Goal: Information Seeking & Learning: Learn about a topic

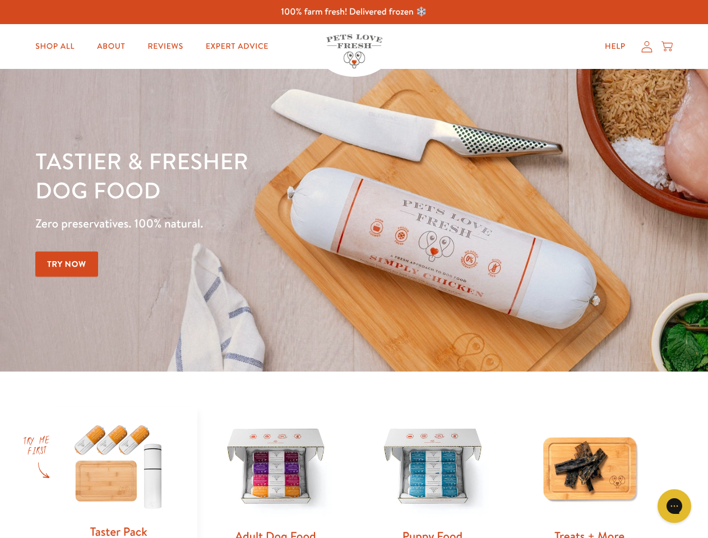
click at [354, 269] on div "Tastier & fresher dog food Zero preservatives. 100% natural. Try Now" at bounding box center [247, 220] width 425 height 148
click at [675, 506] on icon "Gorgias live chat" at bounding box center [674, 506] width 11 height 11
